Goal: Transaction & Acquisition: Purchase product/service

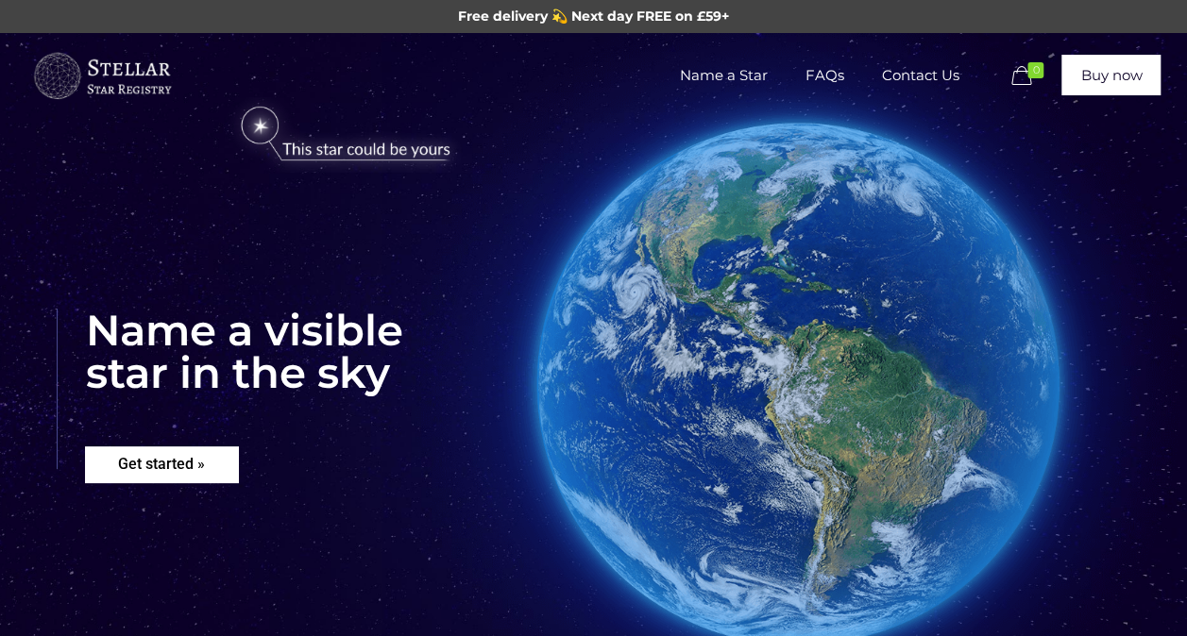
click at [162, 456] on rs-layer "Get started »" at bounding box center [161, 465] width 153 height 36
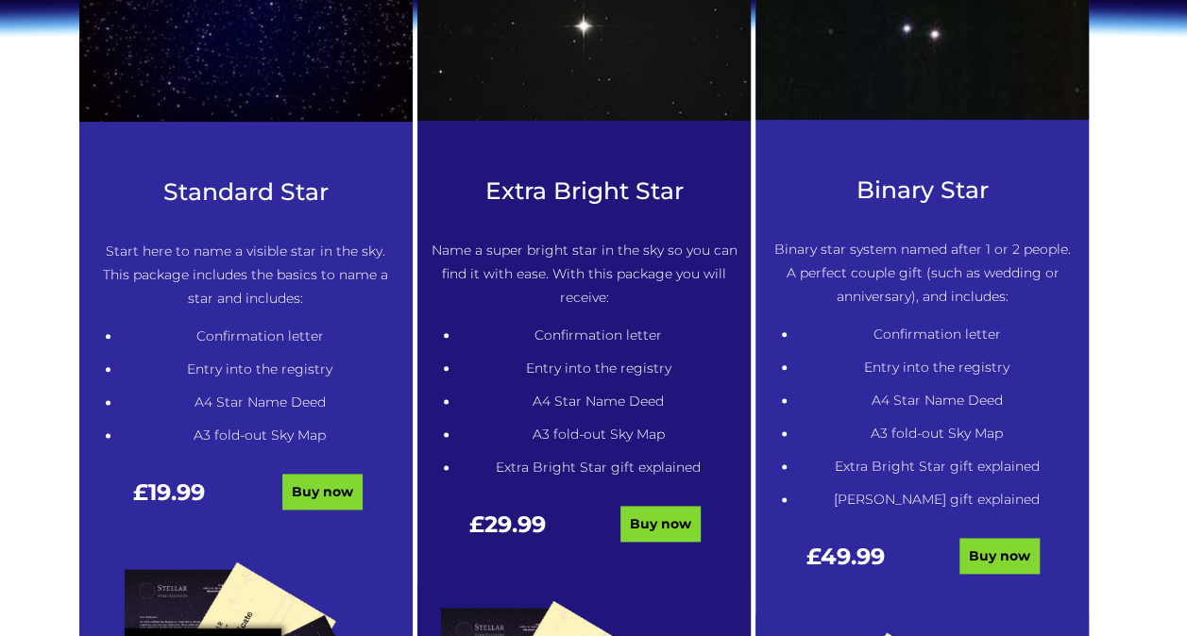
scroll to position [957, 0]
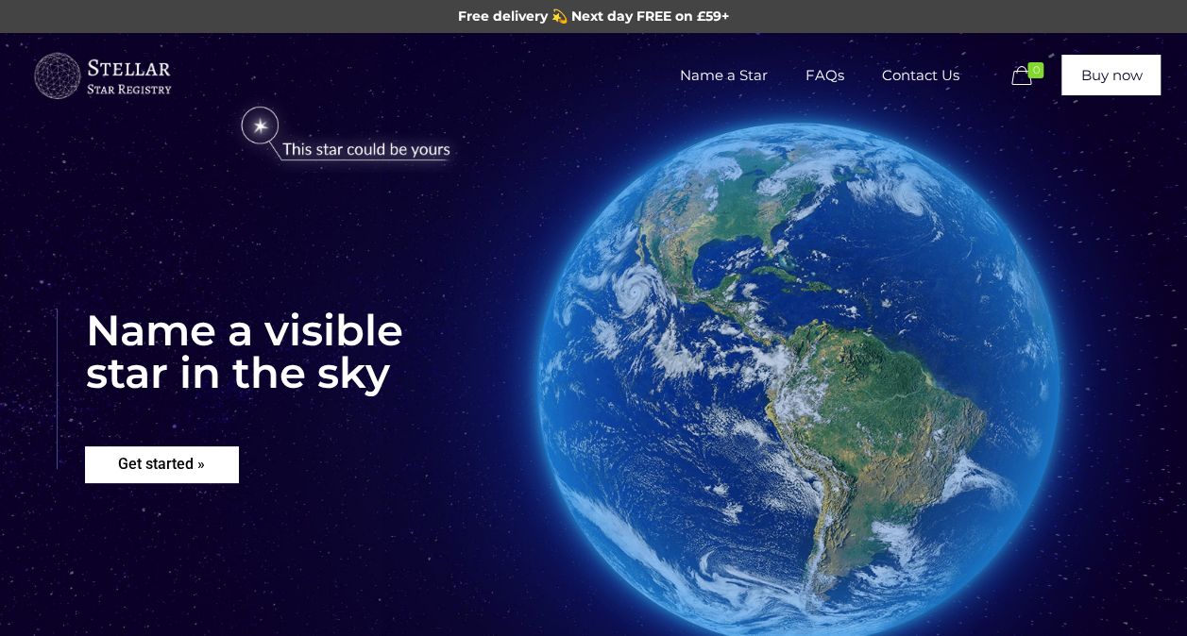
click at [181, 457] on rs-layer "Get started »" at bounding box center [161, 465] width 153 height 36
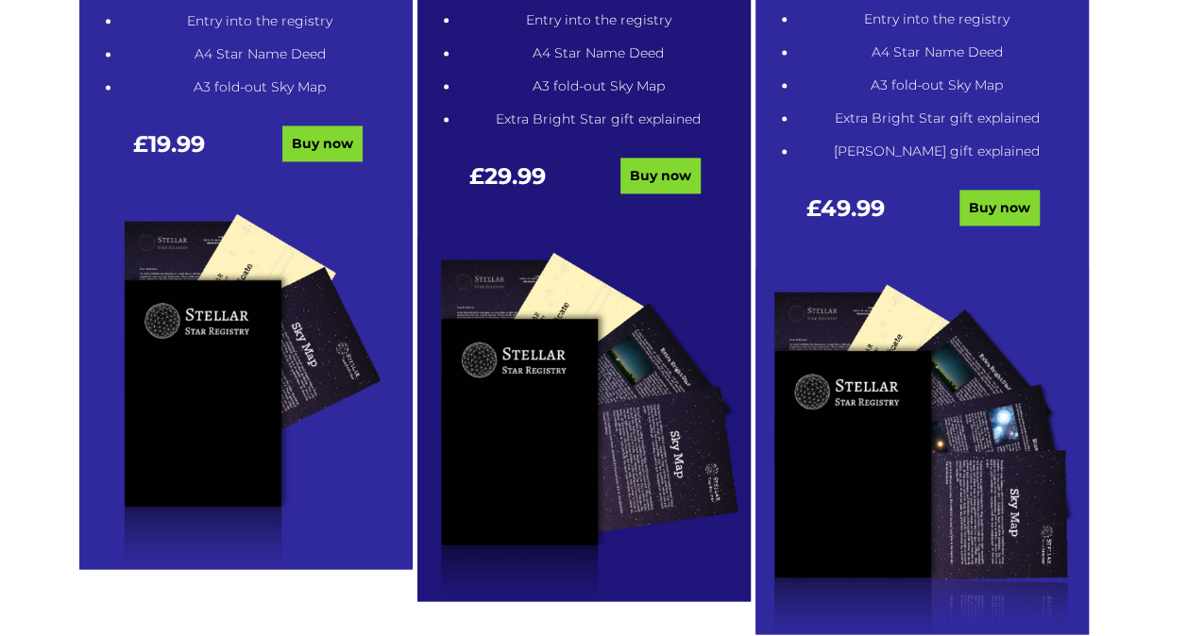
scroll to position [1307, 0]
